Goal: Navigation & Orientation: Understand site structure

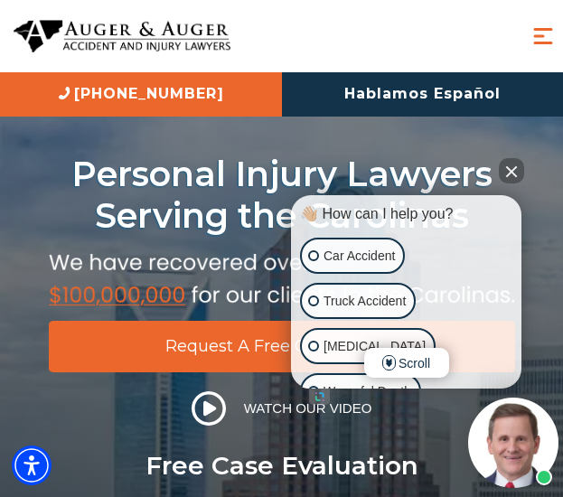
click at [536, 36] on span "Menu" at bounding box center [542, 36] width 27 height 27
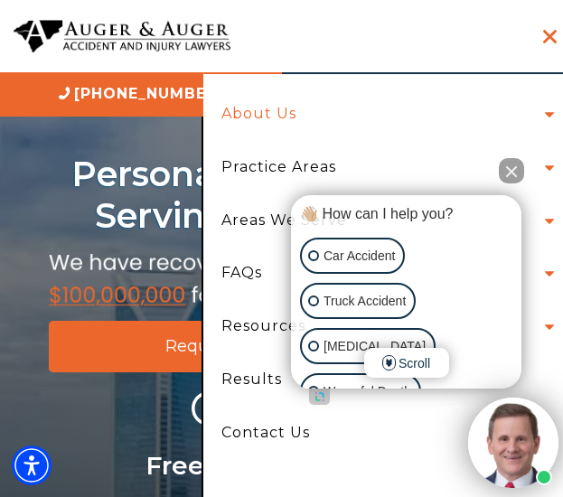
click at [262, 118] on link "About Us" at bounding box center [259, 114] width 102 height 53
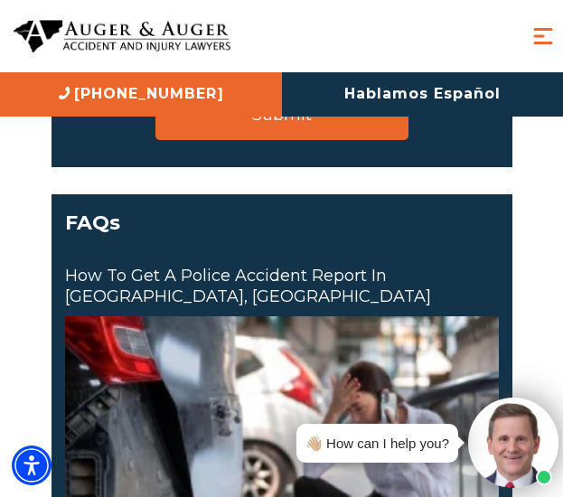
scroll to position [3251, 0]
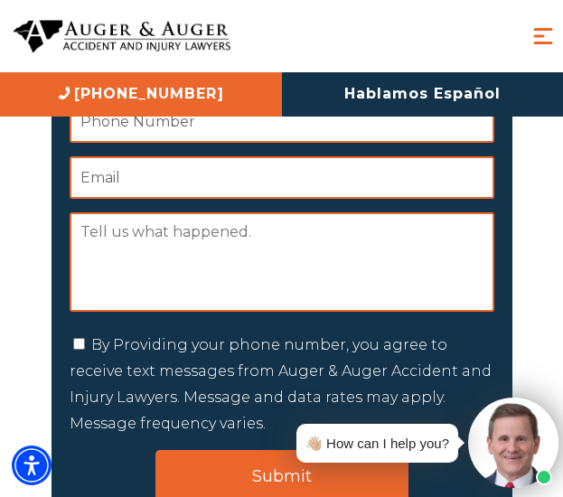
click at [550, 25] on span "Menu" at bounding box center [542, 36] width 27 height 27
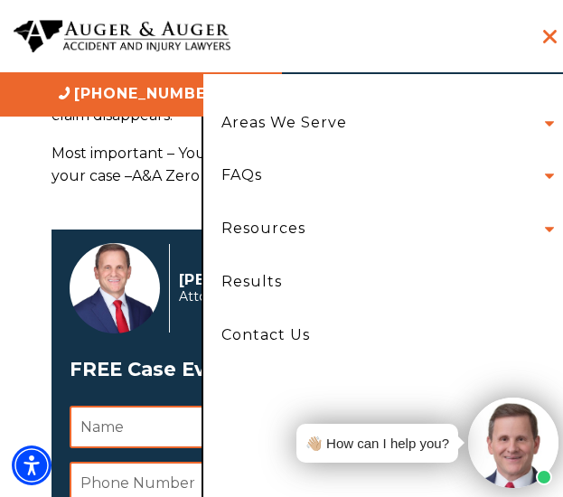
scroll to position [0, 0]
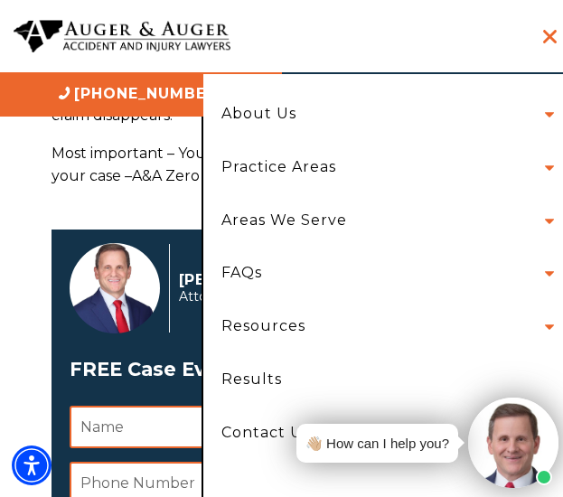
click at [321, 25] on div "About Us Attorneys [PERSON_NAME] [PERSON_NAME] [PERSON_NAME] [PERSON_NAME][GEOG…" at bounding box center [281, 36] width 563 height 72
click at [540, 41] on div "Menu" at bounding box center [542, 36] width 27 height 27
